Goal: Navigation & Orientation: Find specific page/section

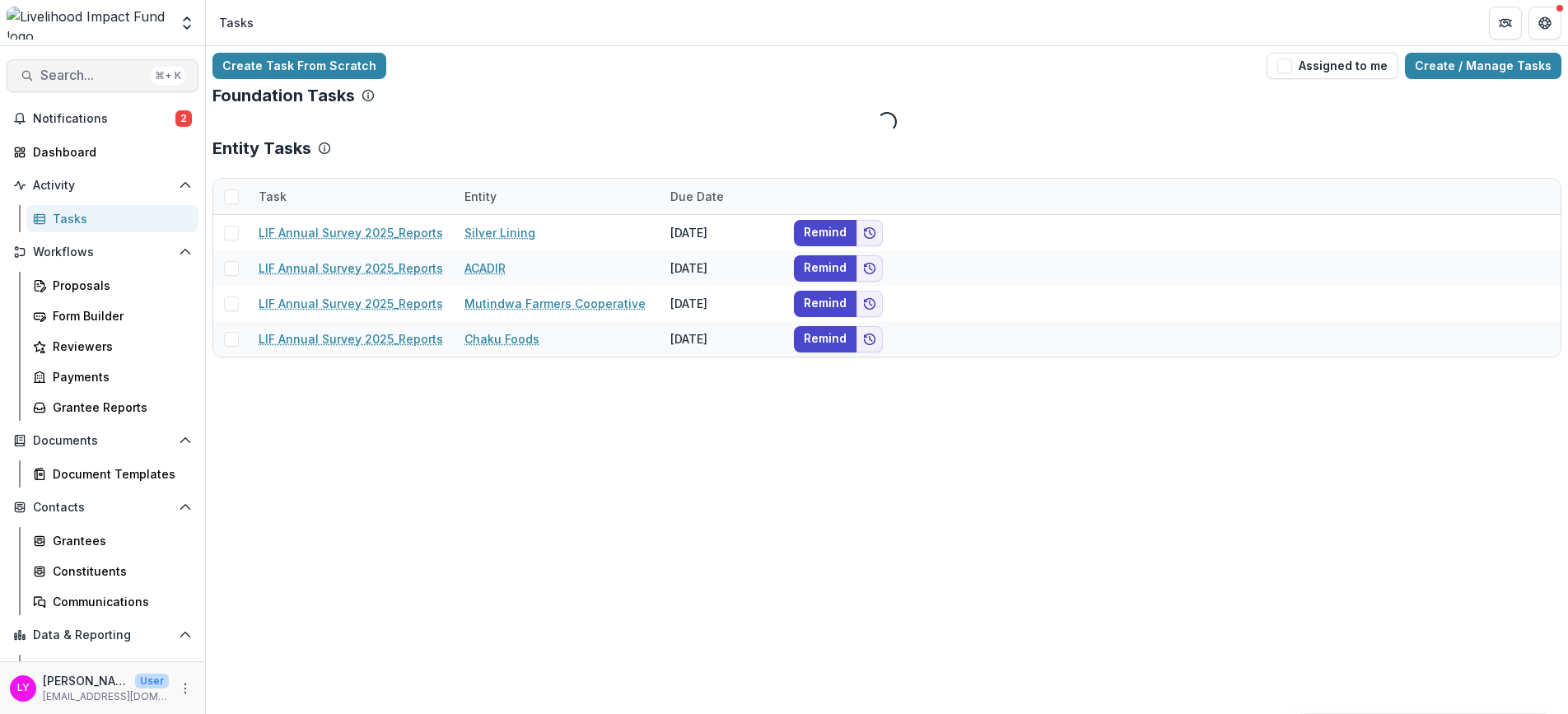
click at [106, 78] on span "Search..." at bounding box center [92, 75] width 104 height 16
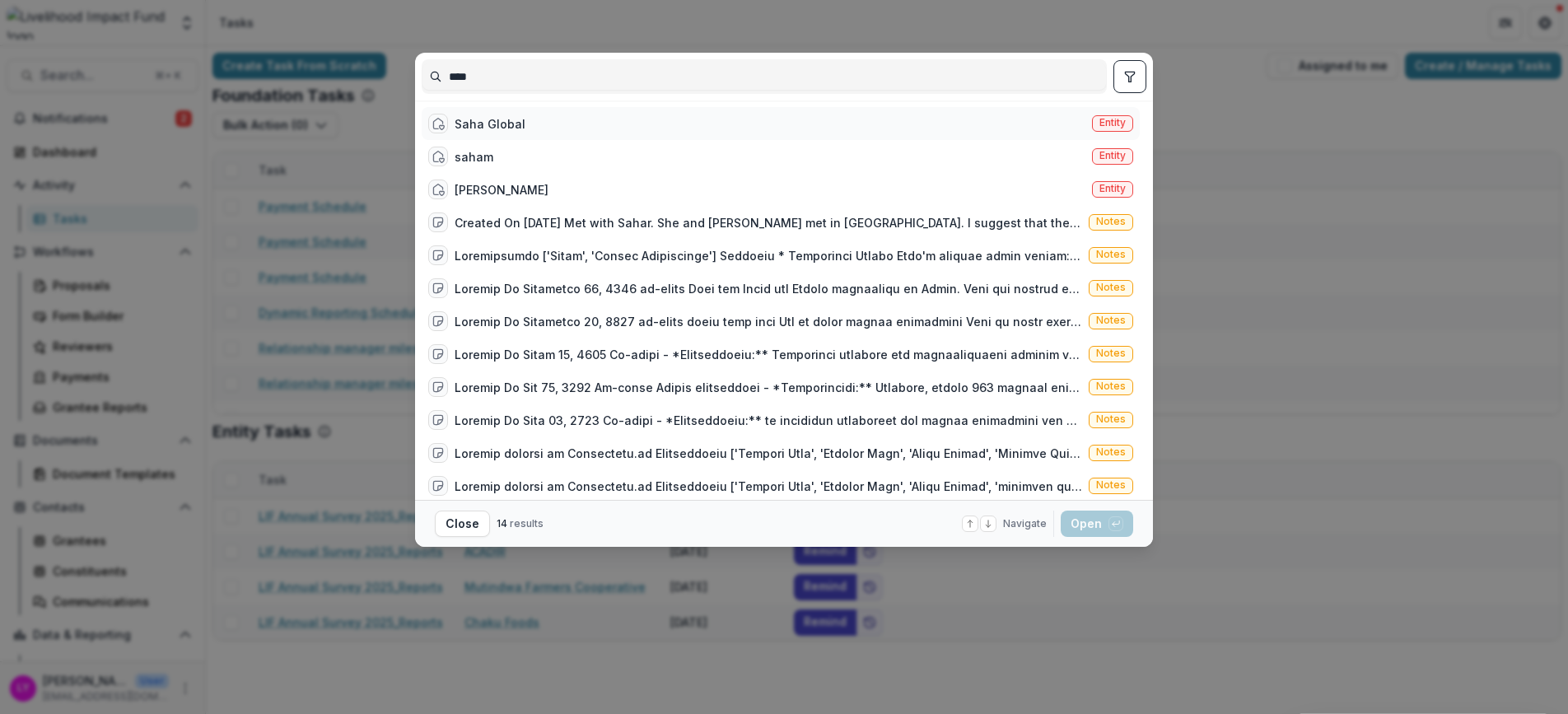
type input "****"
click at [568, 115] on div "Saha Global Entity" at bounding box center [781, 123] width 718 height 33
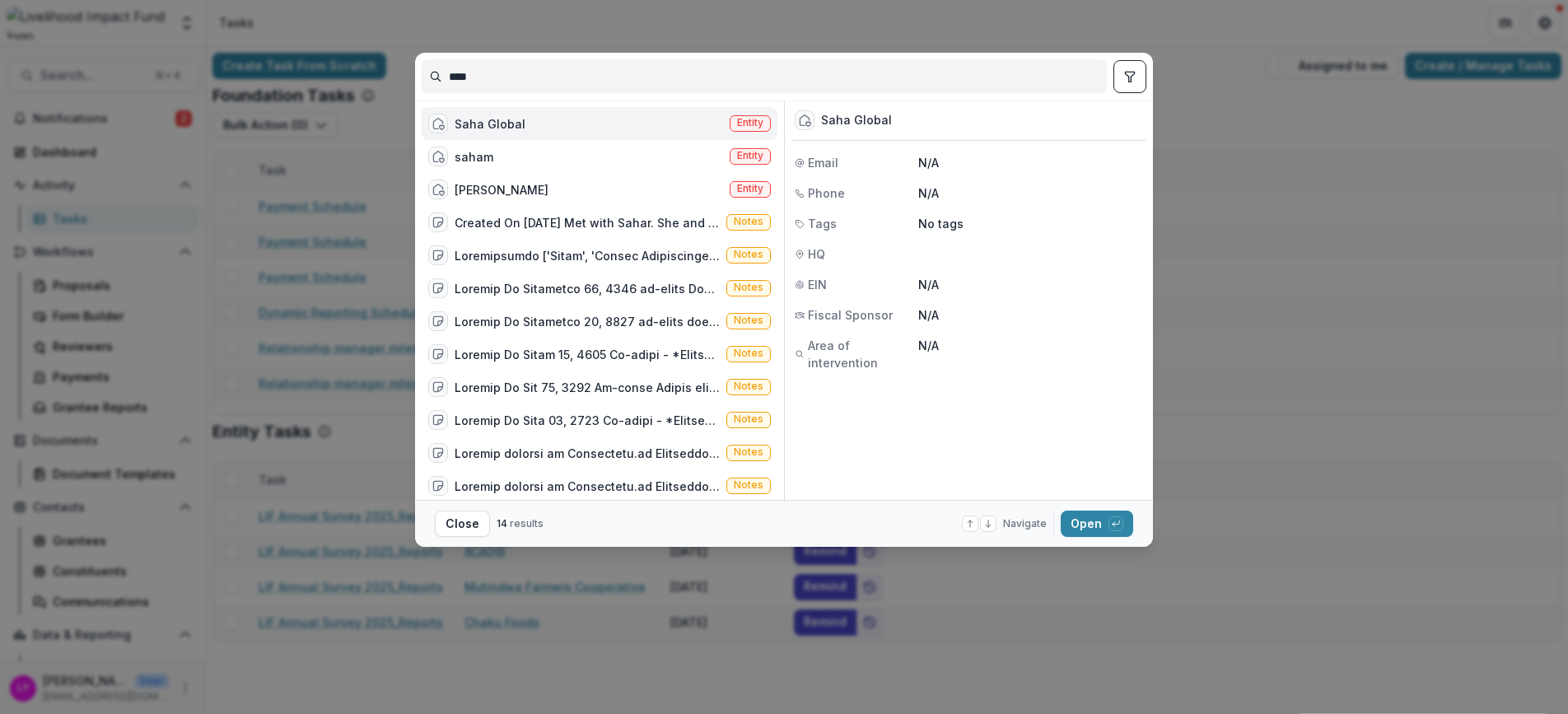
click at [756, 122] on span "Entity" at bounding box center [750, 123] width 26 height 12
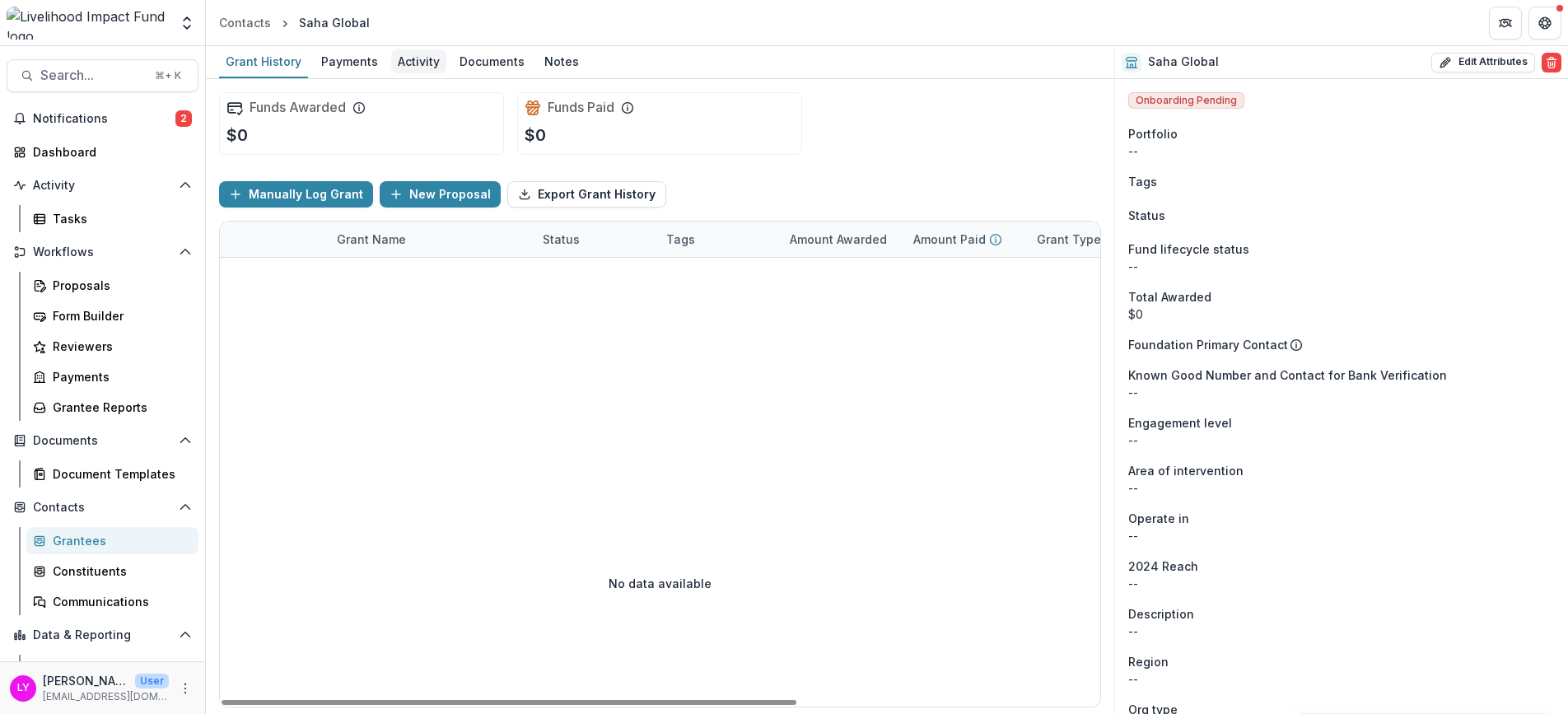
click at [404, 66] on div "Activity" at bounding box center [419, 61] width 55 height 24
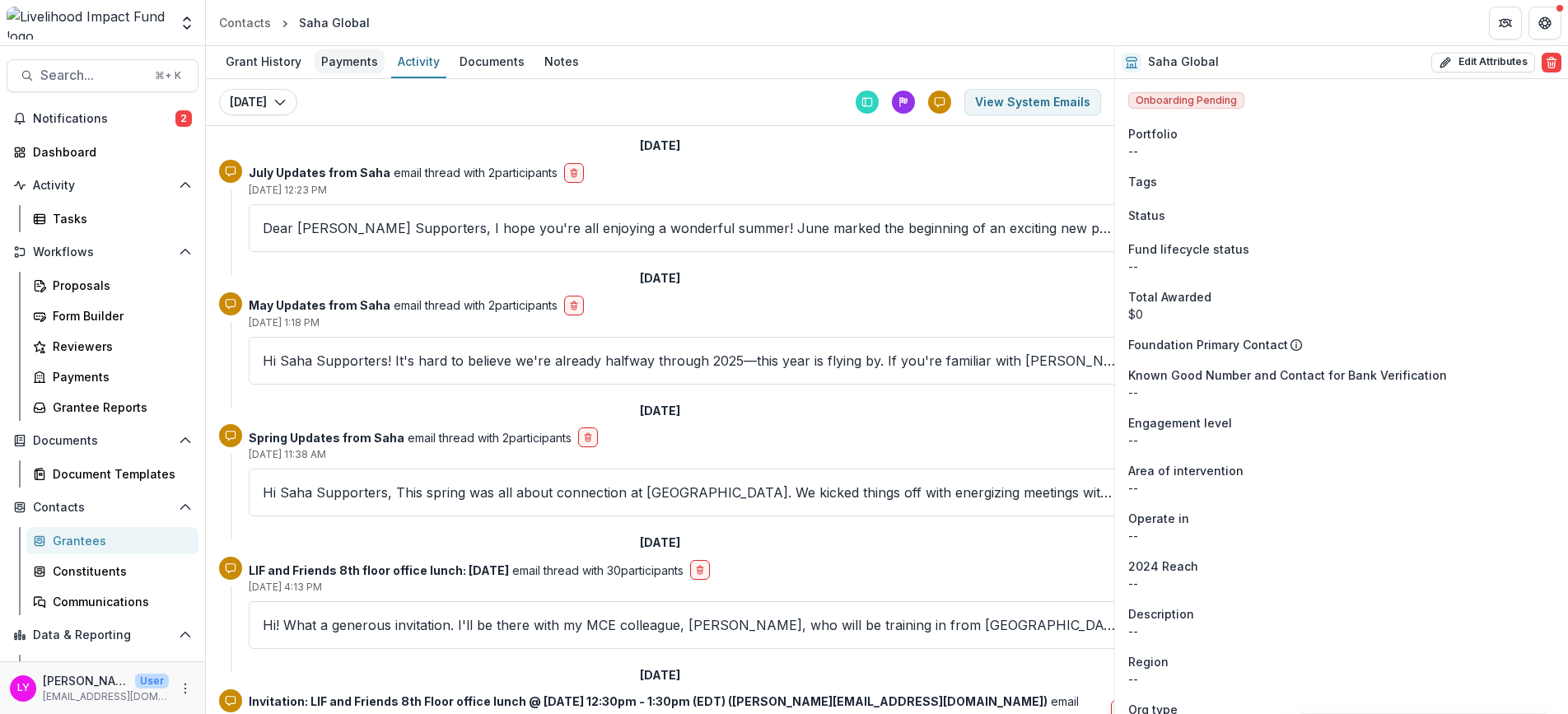
click at [370, 63] on div "Payments" at bounding box center [349, 61] width 70 height 24
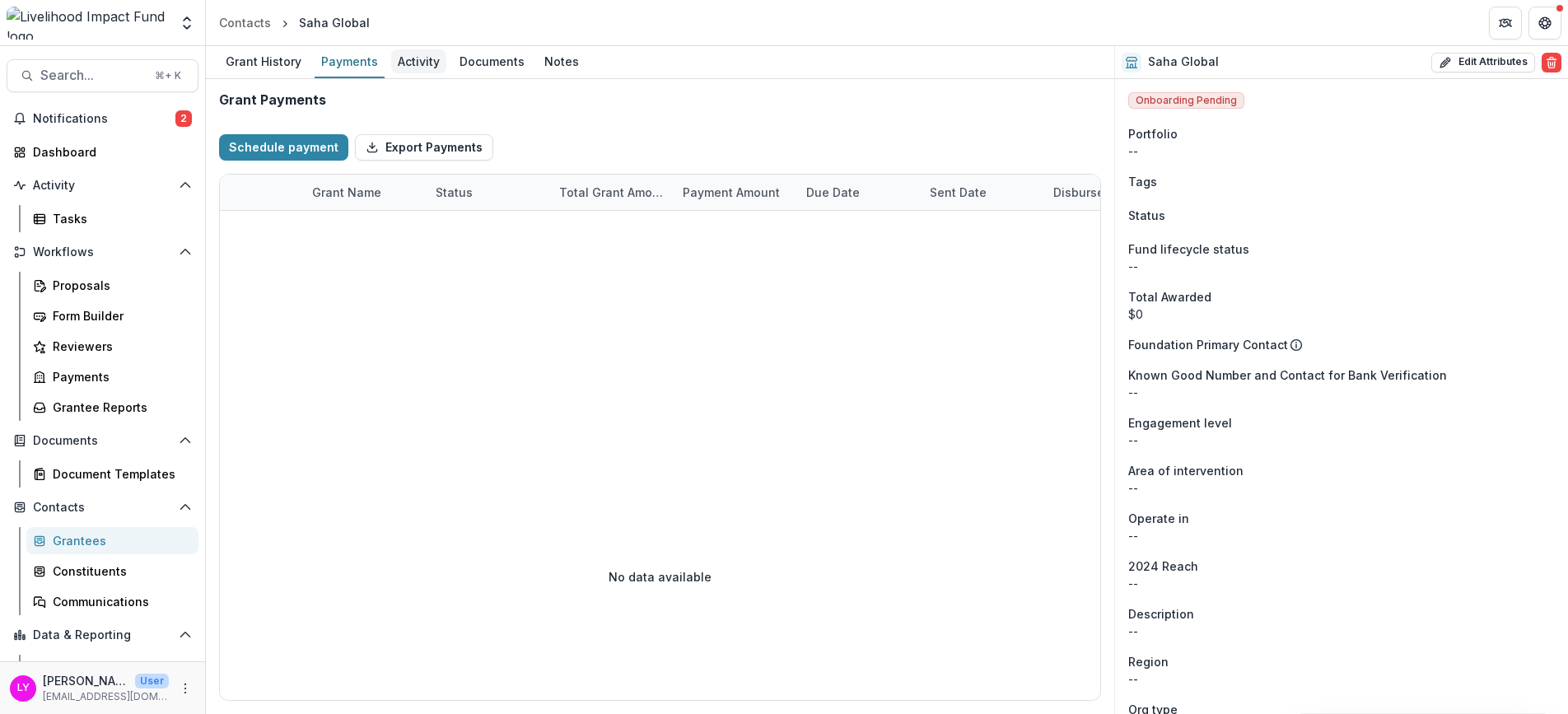
click at [408, 57] on div "Activity" at bounding box center [419, 61] width 55 height 24
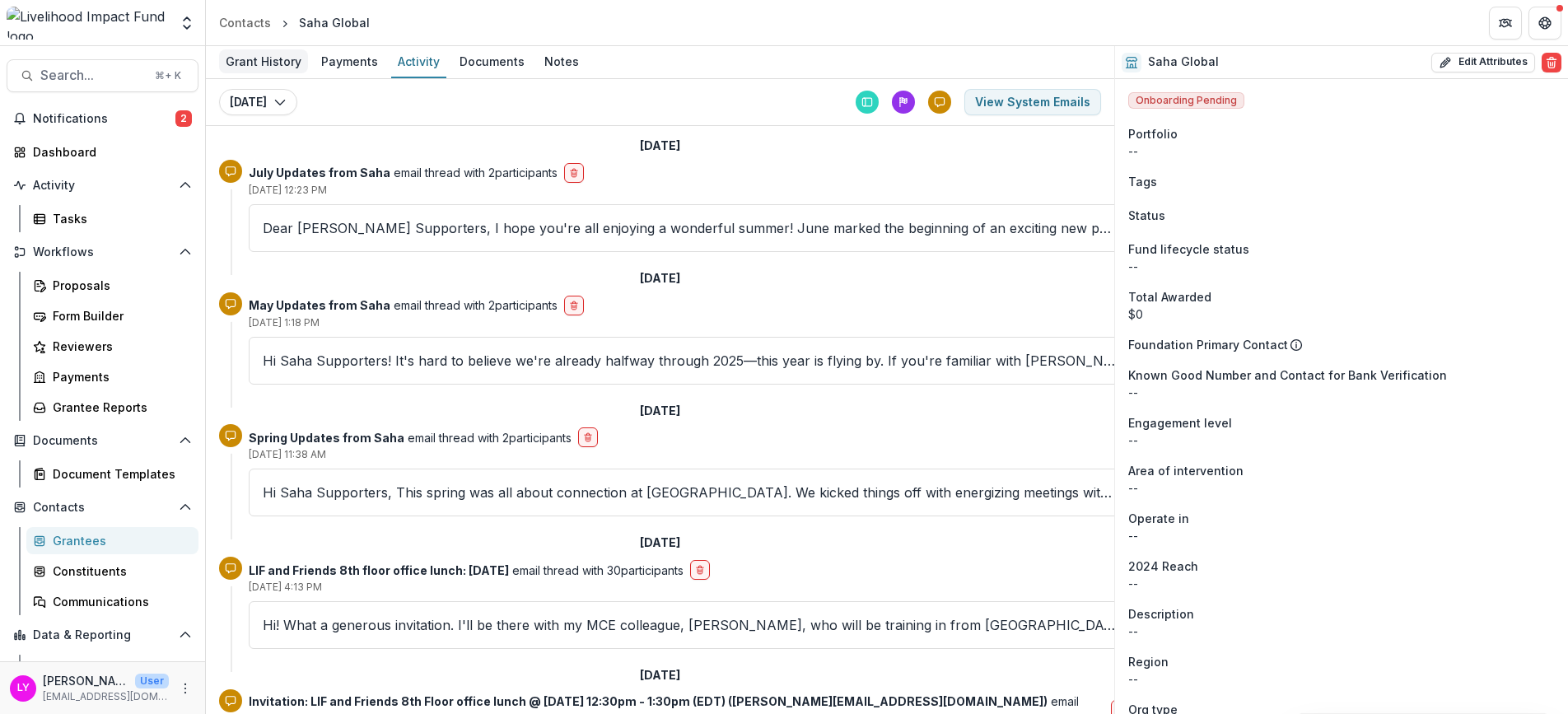
click at [279, 74] on link "Grant History" at bounding box center [264, 62] width 89 height 32
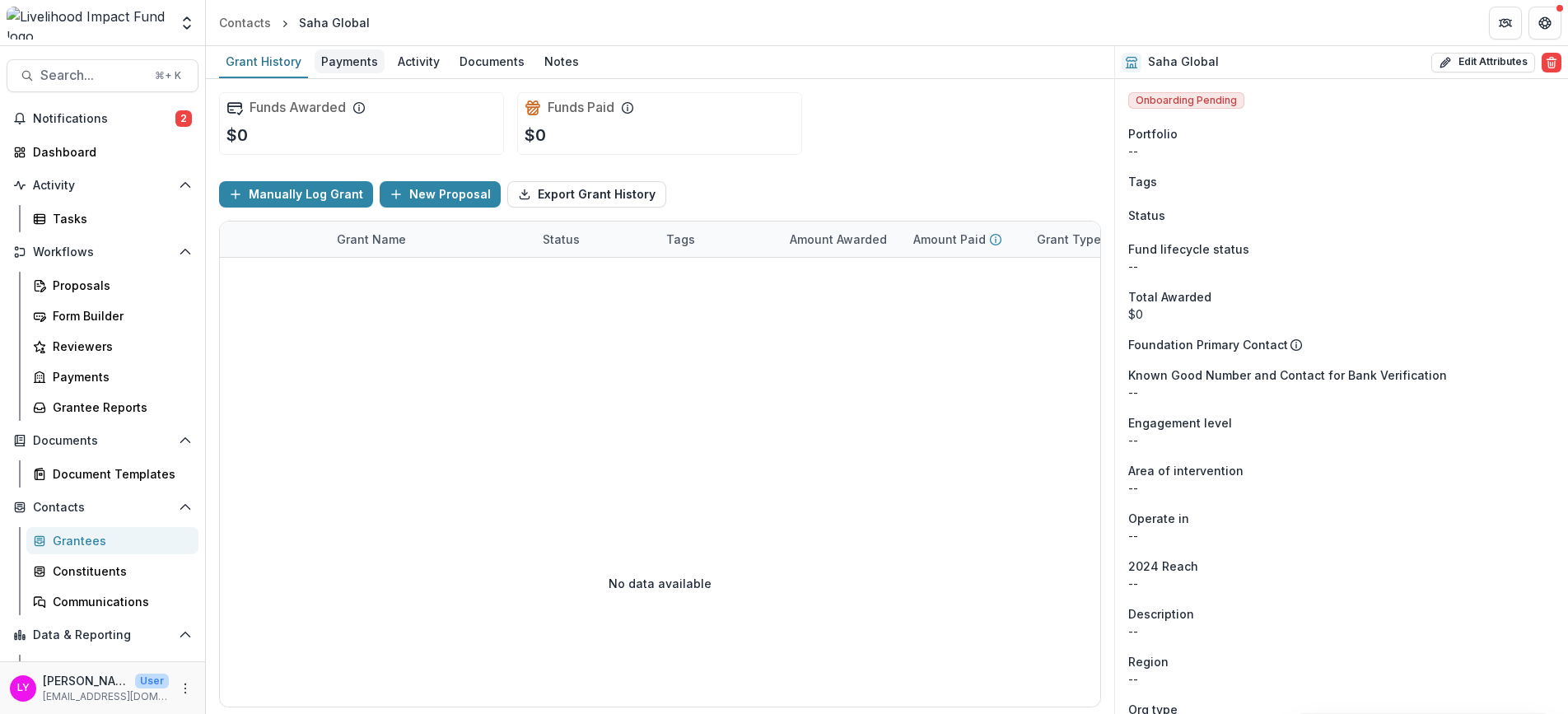
click at [325, 63] on div "Payments" at bounding box center [349, 61] width 70 height 24
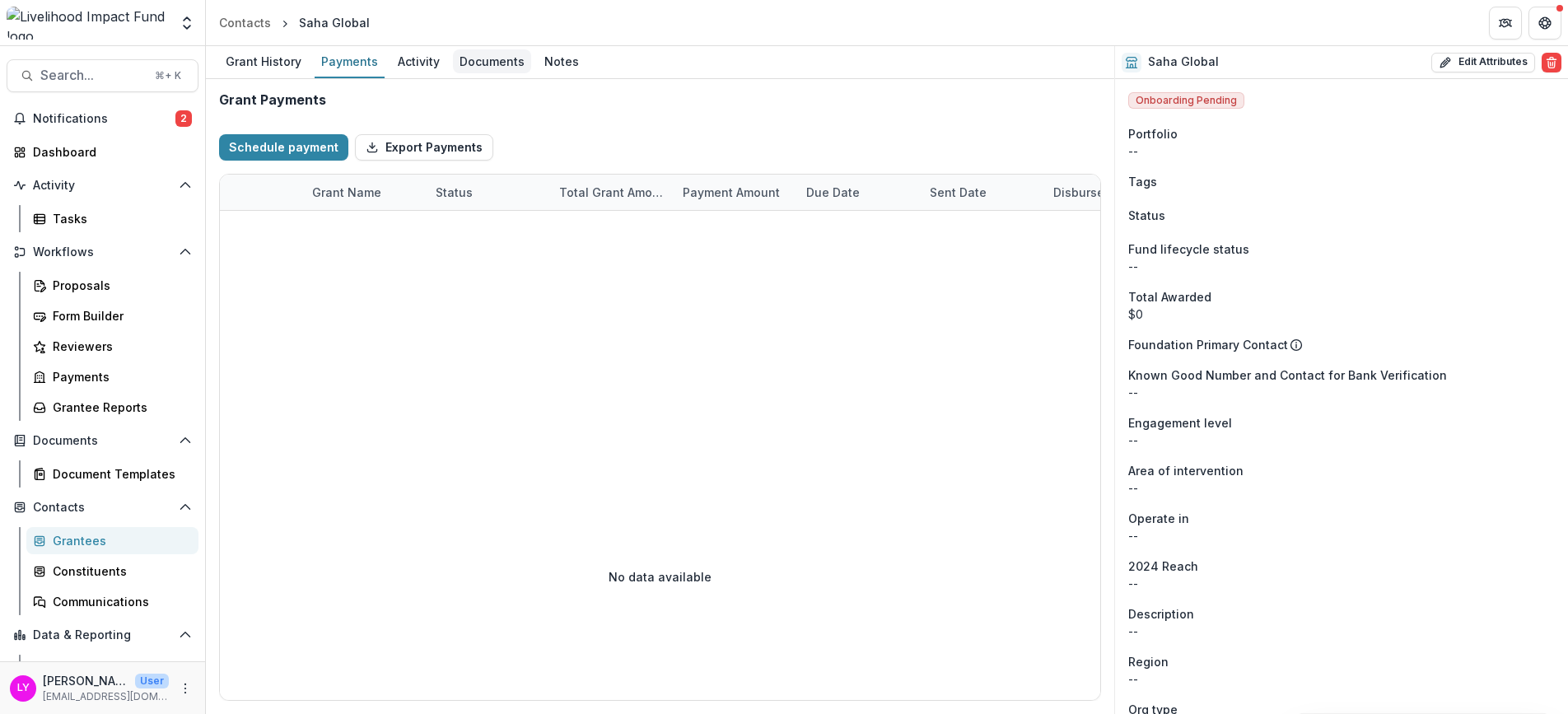
click at [506, 62] on div "Documents" at bounding box center [492, 61] width 78 height 24
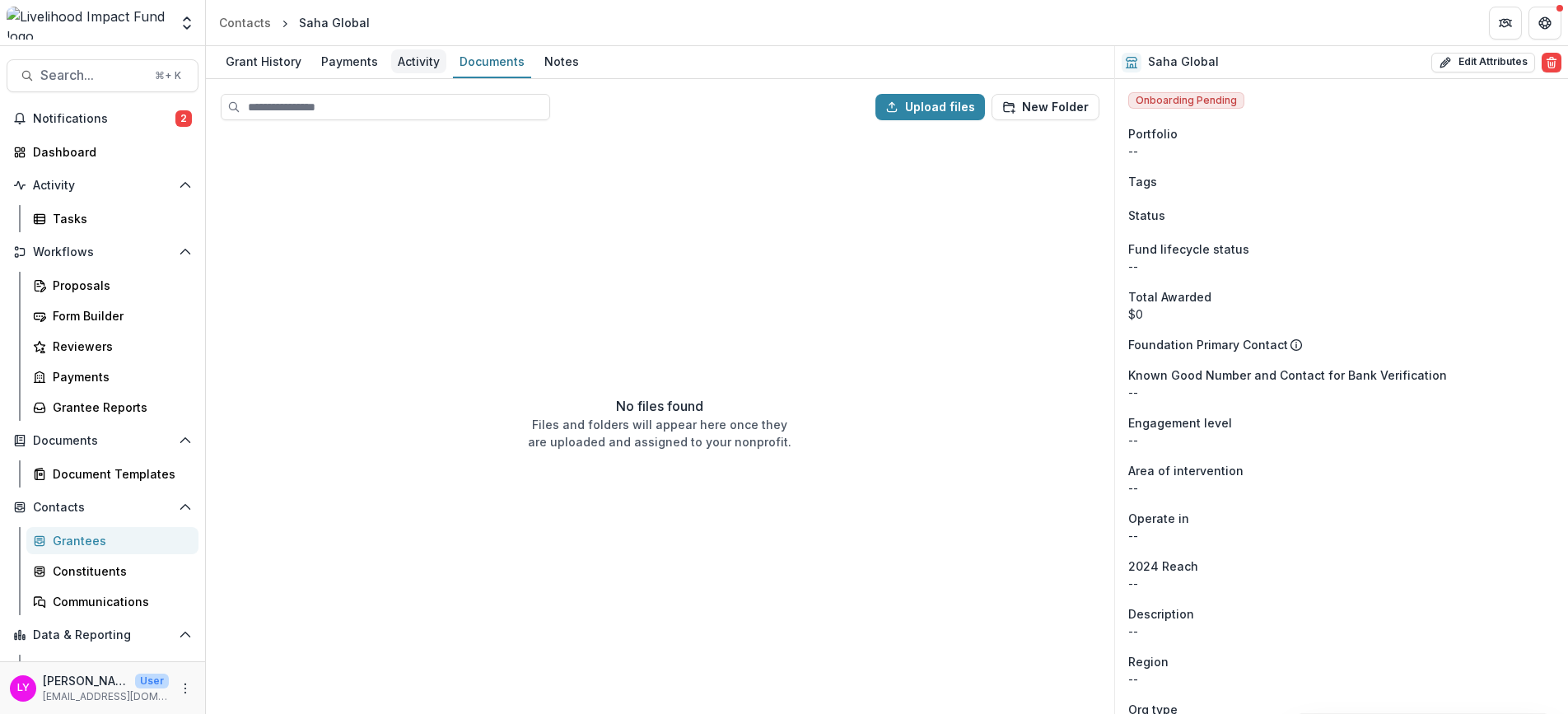
click at [393, 71] on div "Activity" at bounding box center [419, 61] width 55 height 24
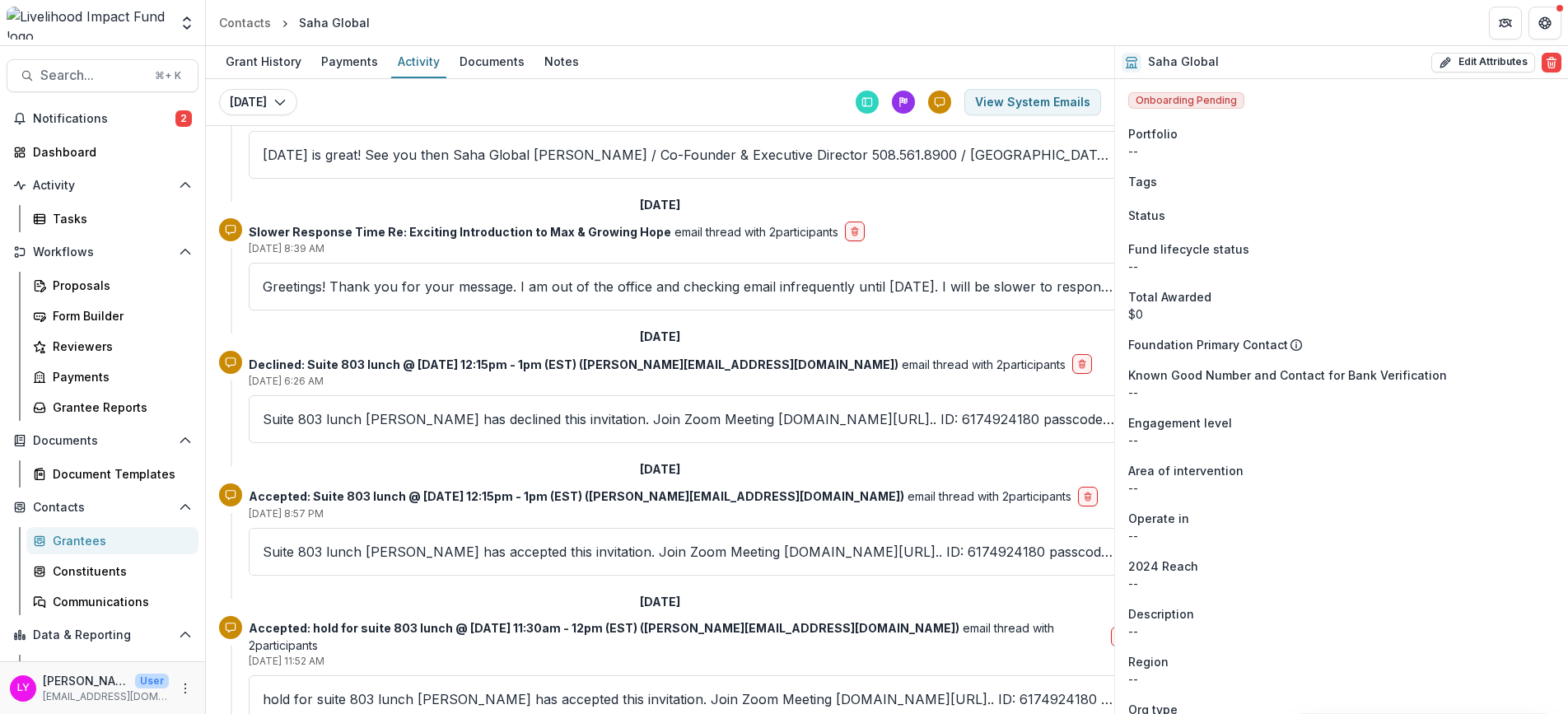
scroll to position [4552, 0]
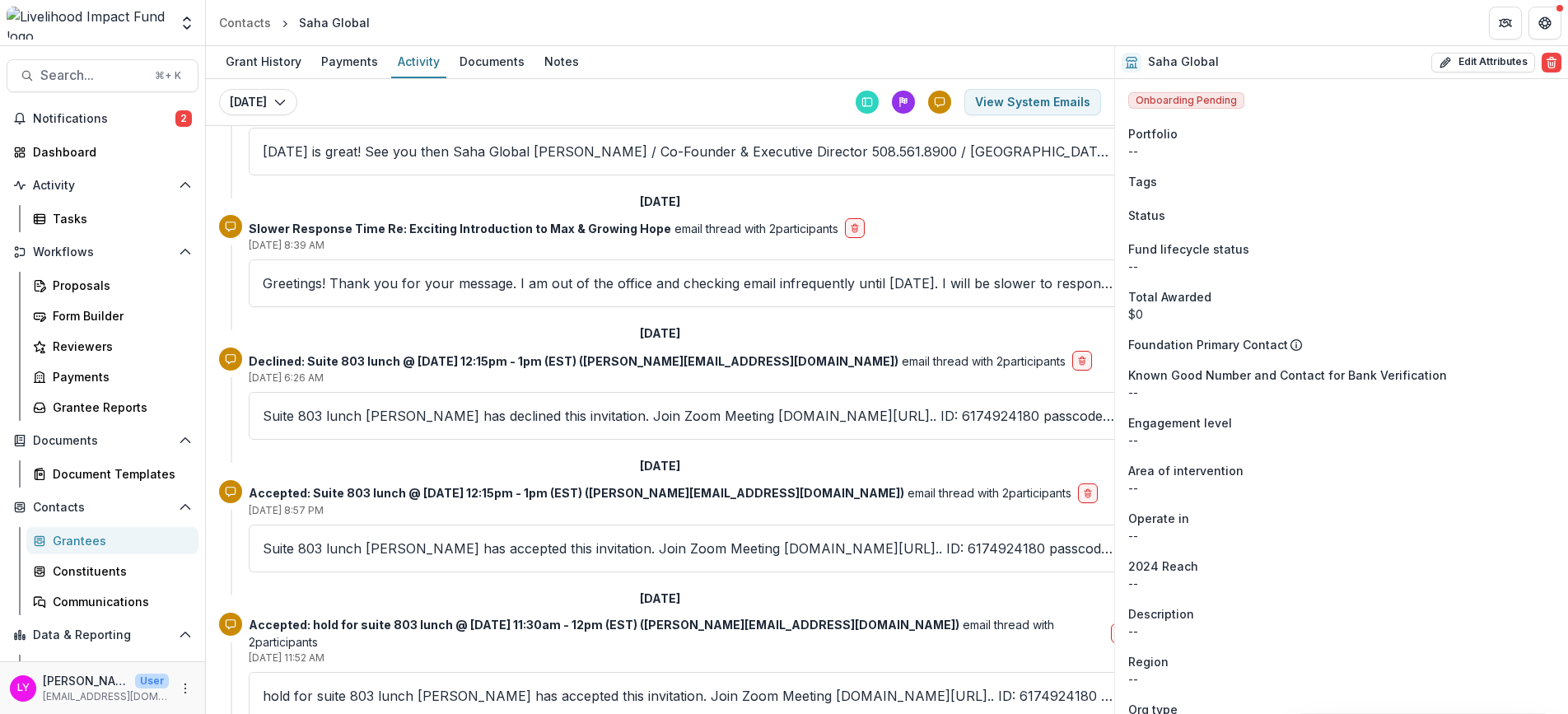
click at [92, 30] on img at bounding box center [87, 23] width 162 height 33
click at [89, 22] on img at bounding box center [87, 23] width 162 height 33
click at [77, 23] on img at bounding box center [87, 23] width 162 height 33
click at [64, 28] on img at bounding box center [87, 23] width 162 height 33
